Goal: Information Seeking & Learning: Find contact information

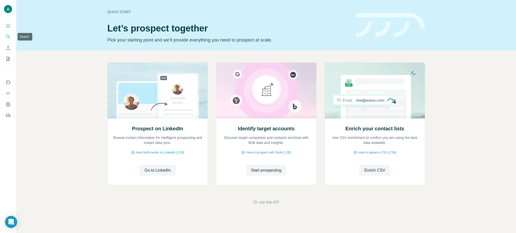
click at [6, 36] on icon "Search" at bounding box center [7, 36] width 3 height 3
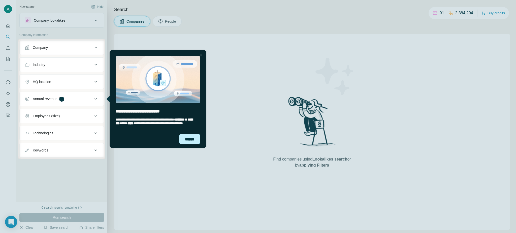
click at [189, 138] on div "******" at bounding box center [189, 139] width 21 height 10
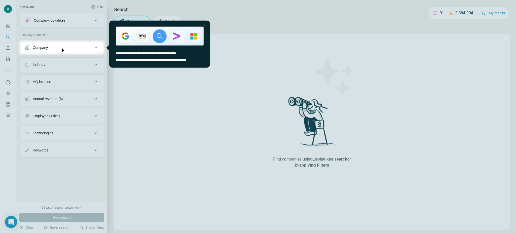
click at [205, 27] on div at bounding box center [205, 25] width 6 height 6
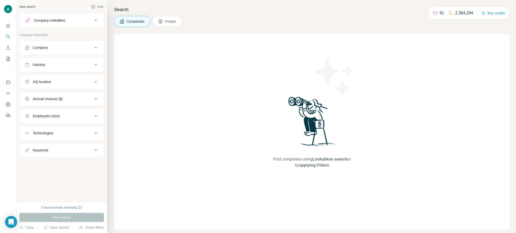
click at [60, 48] on div "Company" at bounding box center [59, 47] width 68 height 5
click at [52, 61] on input "text" at bounding box center [62, 60] width 74 height 9
paste input "**********"
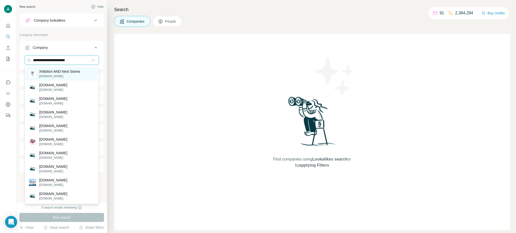
type input "**********"
click at [71, 73] on p "Xhibition AND Next Stores" at bounding box center [59, 71] width 41 height 5
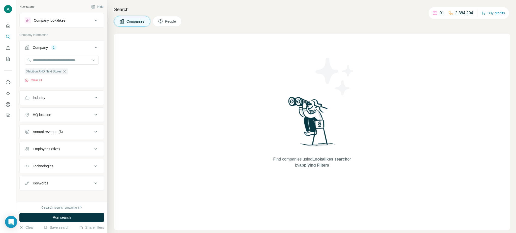
click at [174, 24] on button "People" at bounding box center [167, 21] width 29 height 11
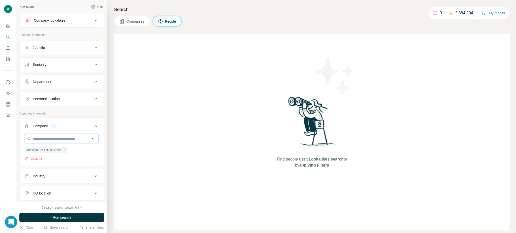
click at [52, 140] on input "text" at bounding box center [62, 138] width 74 height 9
click at [55, 138] on input "text" at bounding box center [62, 138] width 74 height 9
click at [66, 219] on span "Run search" at bounding box center [62, 217] width 18 height 5
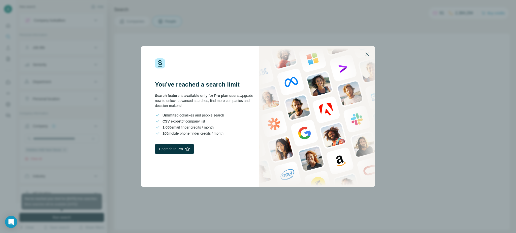
click at [368, 54] on icon "button" at bounding box center [367, 54] width 6 height 6
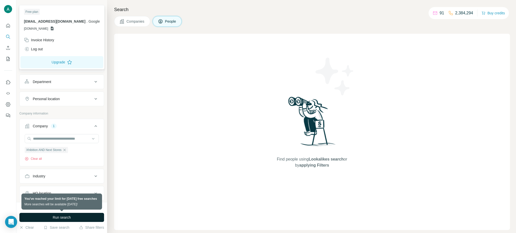
click at [6, 8] on img at bounding box center [8, 9] width 8 height 8
click at [38, 47] on div "Log out" at bounding box center [33, 49] width 19 height 5
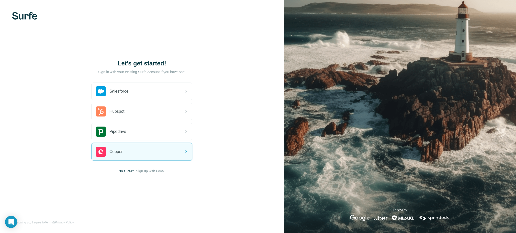
click at [149, 184] on div "Let’s get started! Sign in with your existing Surfe account if you have one. Sa…" at bounding box center [142, 116] width 284 height 233
click at [163, 208] on div "Let’s get started! Sign in with your existing Surfe account if you have one. Sa…" at bounding box center [142, 116] width 284 height 233
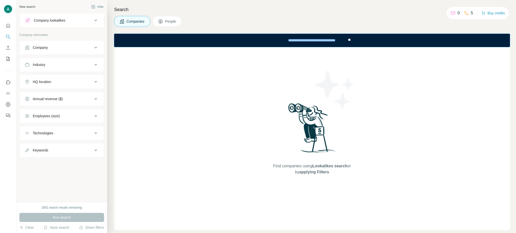
click at [49, 84] on div "HQ location" at bounding box center [42, 81] width 18 height 5
click at [60, 46] on div "Company" at bounding box center [59, 47] width 68 height 5
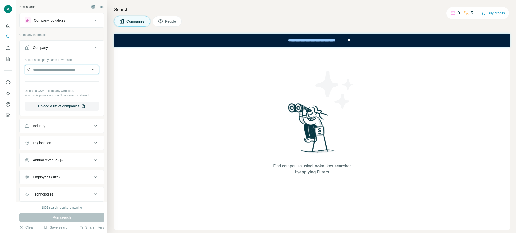
click at [57, 70] on input "text" at bounding box center [62, 69] width 74 height 9
paste input "**********"
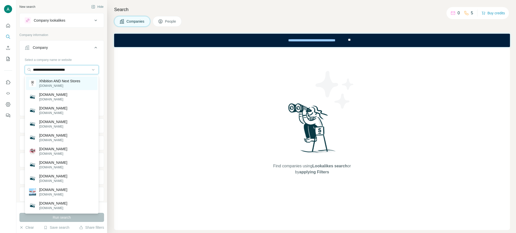
type input "**********"
click at [58, 84] on p "[DOMAIN_NAME]" at bounding box center [59, 86] width 41 height 5
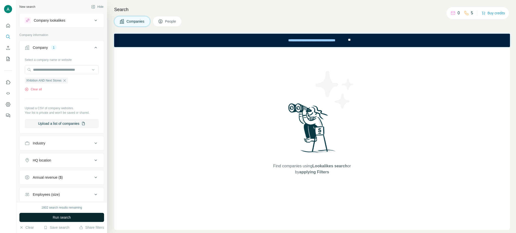
click at [74, 219] on button "Run search" at bounding box center [61, 217] width 85 height 9
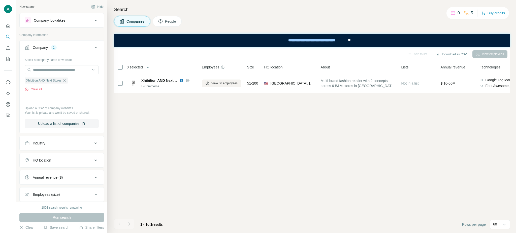
click at [180, 23] on button "People" at bounding box center [167, 21] width 29 height 11
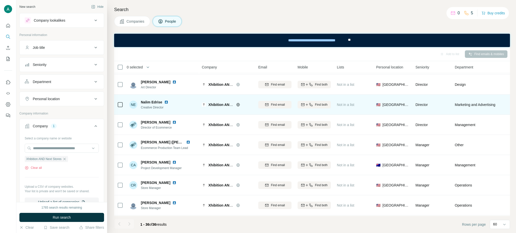
scroll to position [64, 0]
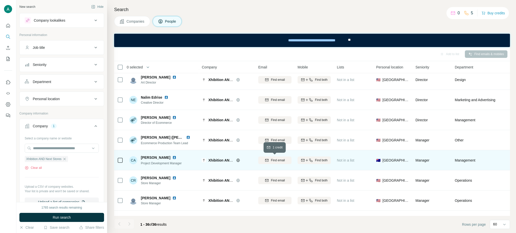
click at [269, 162] on div "Find email" at bounding box center [274, 160] width 33 height 5
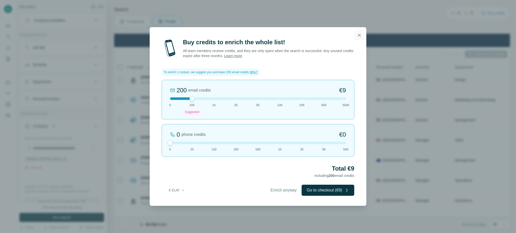
click at [359, 33] on icon "button" at bounding box center [359, 35] width 5 height 5
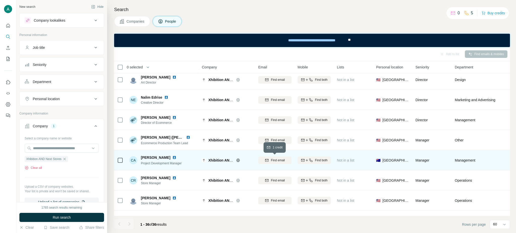
click at [282, 163] on button "Find email" at bounding box center [274, 161] width 33 height 8
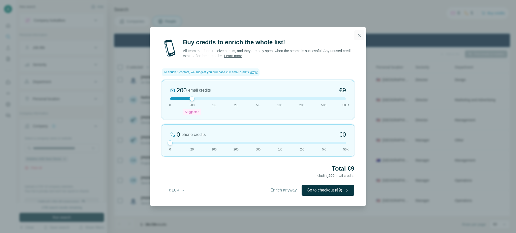
click at [361, 35] on icon "button" at bounding box center [359, 35] width 3 height 3
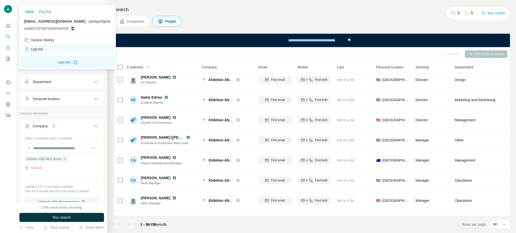
click at [49, 48] on div "Log out" at bounding box center [67, 49] width 93 height 9
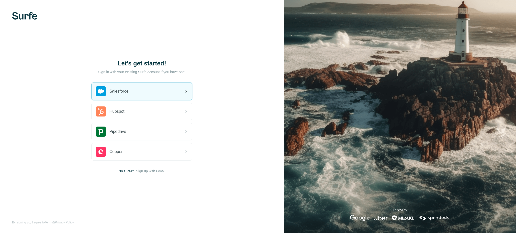
click at [146, 96] on div "Salesforce" at bounding box center [142, 91] width 100 height 17
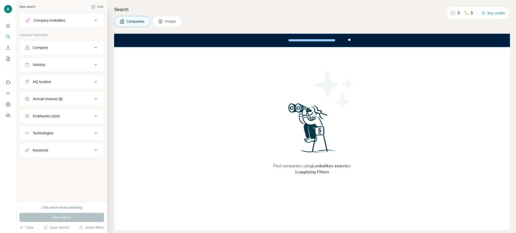
click at [55, 47] on div "Company" at bounding box center [59, 47] width 68 height 5
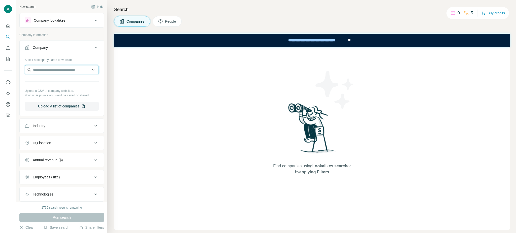
click at [61, 73] on input "text" at bounding box center [62, 69] width 74 height 9
paste input "**********"
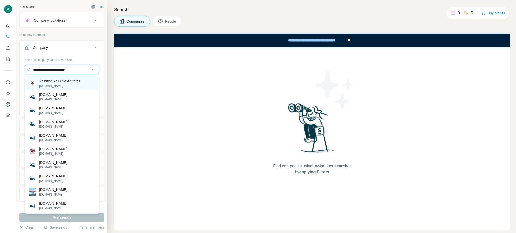
type input "**********"
click at [64, 82] on p "Xhibition AND Next Stores" at bounding box center [59, 81] width 41 height 5
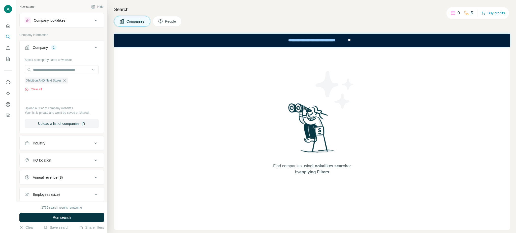
click at [55, 221] on button "Run search" at bounding box center [61, 217] width 85 height 9
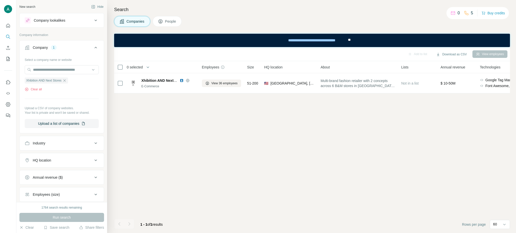
click at [174, 26] on button "People" at bounding box center [167, 21] width 29 height 11
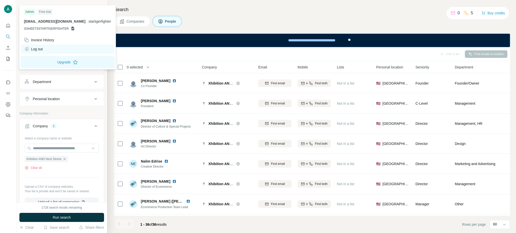
click at [45, 49] on div "Log out" at bounding box center [67, 49] width 93 height 9
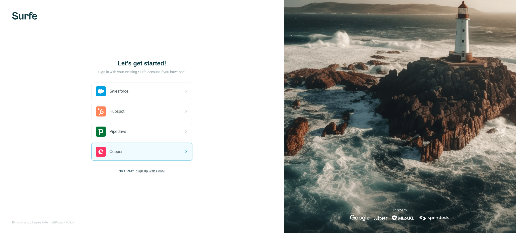
click at [160, 173] on span "Sign up with Gmail" at bounding box center [150, 171] width 29 height 5
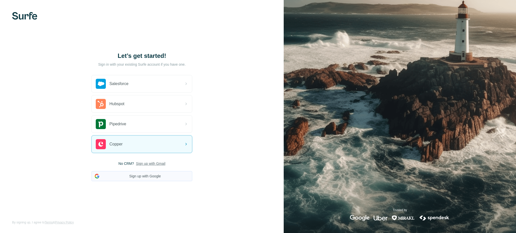
click at [149, 178] on button "Sign up with Google" at bounding box center [142, 176] width 101 height 10
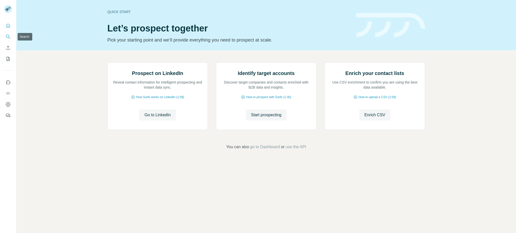
click at [10, 36] on icon "Search" at bounding box center [8, 36] width 5 height 5
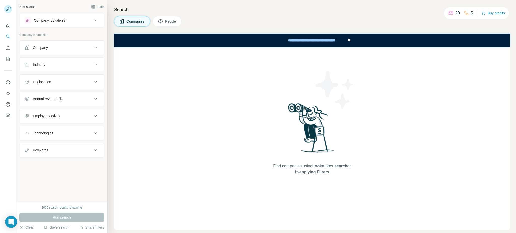
click at [45, 65] on div "Industry" at bounding box center [39, 64] width 13 height 5
click at [55, 47] on div "Company" at bounding box center [59, 47] width 68 height 5
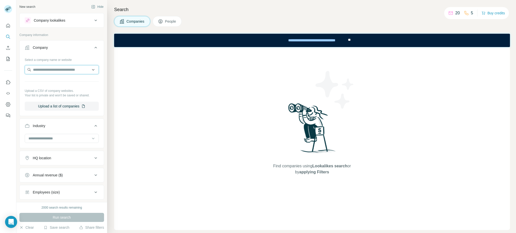
click at [61, 68] on input "text" at bounding box center [62, 69] width 74 height 9
paste input "**********"
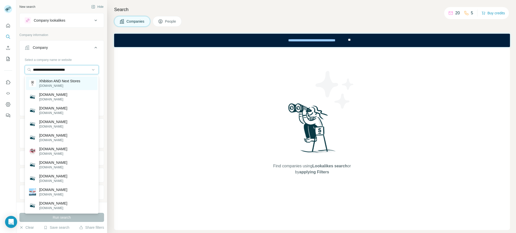
type input "**********"
click at [65, 85] on p "[DOMAIN_NAME]" at bounding box center [59, 86] width 41 height 5
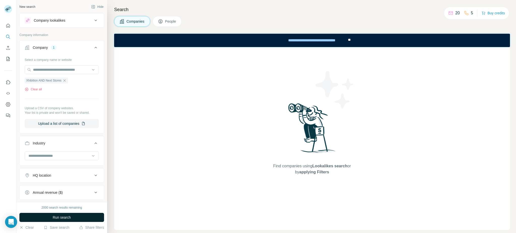
click at [65, 220] on span "Run search" at bounding box center [62, 217] width 18 height 5
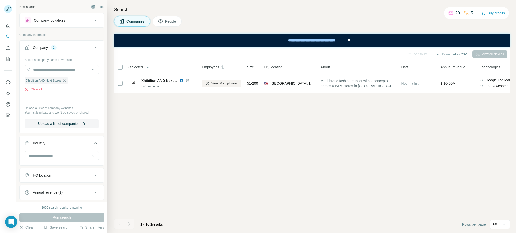
click at [171, 21] on span "People" at bounding box center [171, 21] width 12 height 5
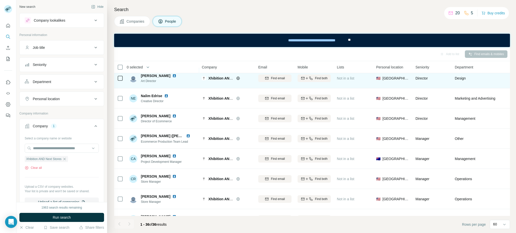
scroll to position [66, 0]
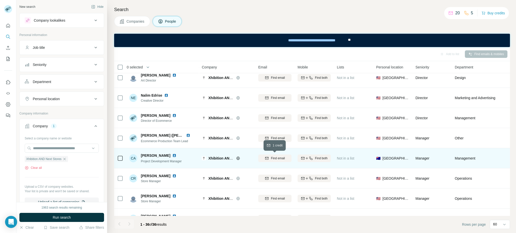
click at [283, 156] on span "Find email" at bounding box center [278, 158] width 14 height 5
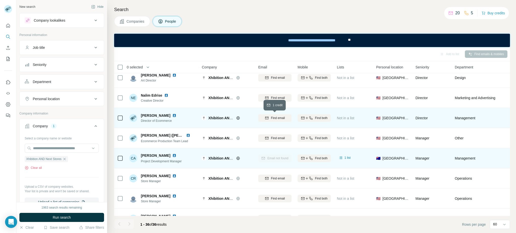
click at [284, 118] on span "Find email" at bounding box center [278, 118] width 14 height 5
drag, startPoint x: 283, startPoint y: 139, endPoint x: 274, endPoint y: 163, distance: 26.2
click at [283, 139] on span "Find email" at bounding box center [278, 138] width 14 height 5
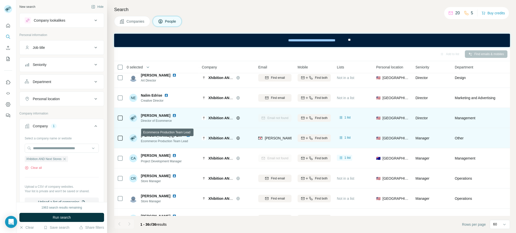
click at [173, 142] on span "Ecommerce Production Team Lead" at bounding box center [164, 142] width 47 height 4
copy span "Ecommerce Production Team Lead"
click at [170, 135] on span "[PERSON_NAME] ([PERSON_NAME]) [PERSON_NAME]" at bounding box center [187, 136] width 93 height 4
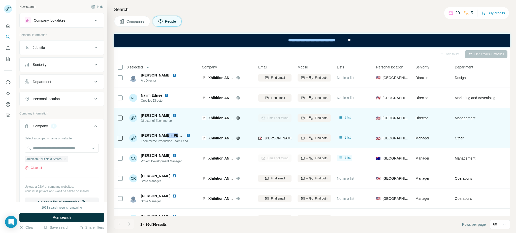
click at [170, 135] on span "[PERSON_NAME] ([PERSON_NAME]) [PERSON_NAME]" at bounding box center [187, 136] width 93 height 4
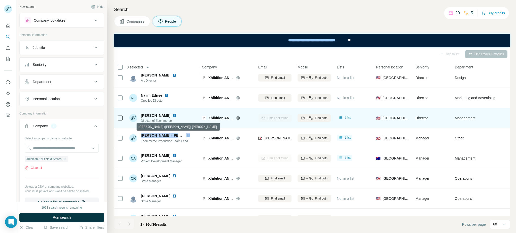
copy span "[PERSON_NAME] ([PERSON_NAME]) [PERSON_NAME]"
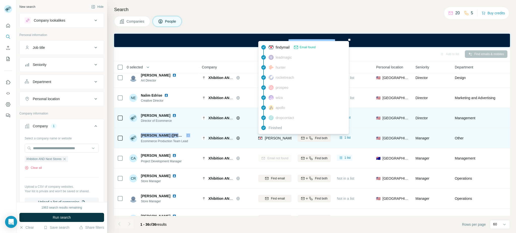
click at [275, 139] on span "alexandra@xhibition.co" at bounding box center [309, 138] width 89 height 4
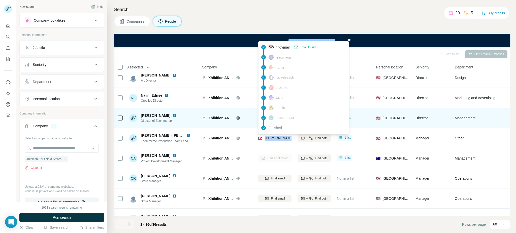
copy tr "alexandra@xhibition.co"
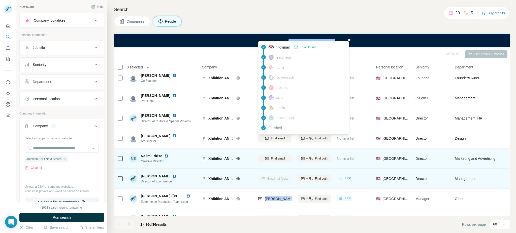
scroll to position [0, 0]
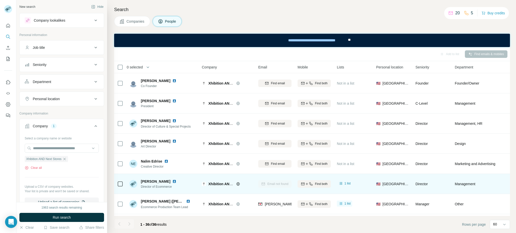
click at [243, 25] on div "Companies People" at bounding box center [312, 21] width 396 height 11
click at [78, 69] on button "Seniority" at bounding box center [62, 65] width 84 height 12
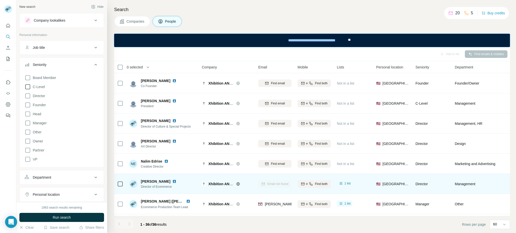
click at [44, 87] on span "C-Level" at bounding box center [38, 86] width 14 height 5
click at [51, 217] on button "Run search" at bounding box center [61, 217] width 85 height 9
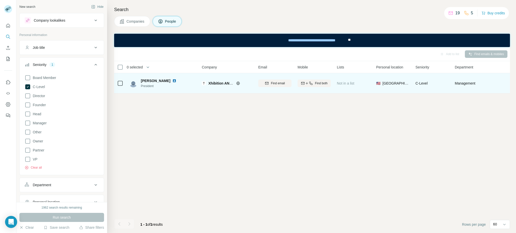
click at [175, 82] on img at bounding box center [174, 81] width 4 height 4
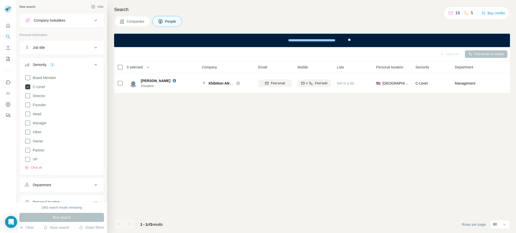
click at [26, 89] on icon at bounding box center [27, 86] width 5 height 5
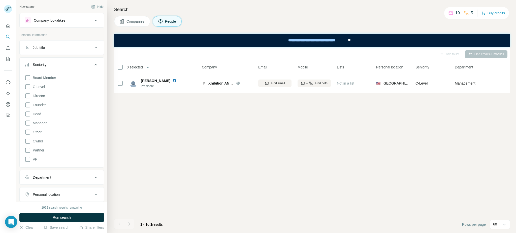
click at [94, 66] on icon at bounding box center [96, 65] width 6 height 6
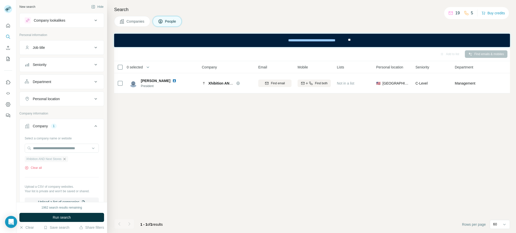
click at [66, 160] on icon "button" at bounding box center [65, 159] width 4 height 4
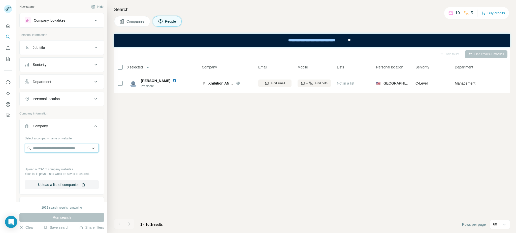
click at [49, 151] on input "text" at bounding box center [62, 148] width 74 height 9
type input "**********"
click at [59, 163] on p "nomadthelabel.com" at bounding box center [52, 165] width 26 height 5
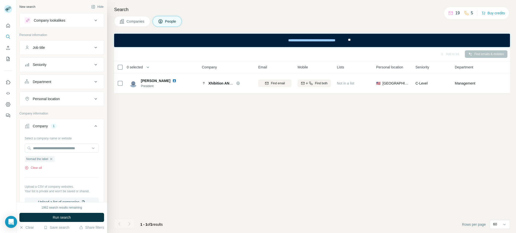
drag, startPoint x: 69, startPoint y: 215, endPoint x: 72, endPoint y: 217, distance: 3.6
click at [69, 215] on button "Run search" at bounding box center [61, 217] width 85 height 9
click at [52, 161] on icon "button" at bounding box center [51, 159] width 4 height 4
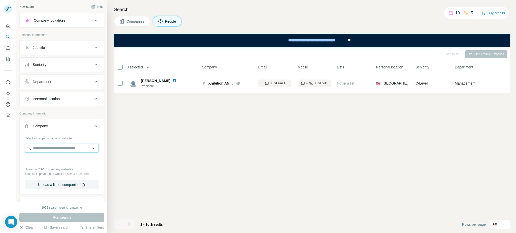
click at [44, 148] on input "text" at bounding box center [62, 148] width 74 height 9
paste input "**********"
type input "**********"
click at [48, 163] on p "banditrunning.com" at bounding box center [51, 165] width 24 height 5
